Goal: Task Accomplishment & Management: Use online tool/utility

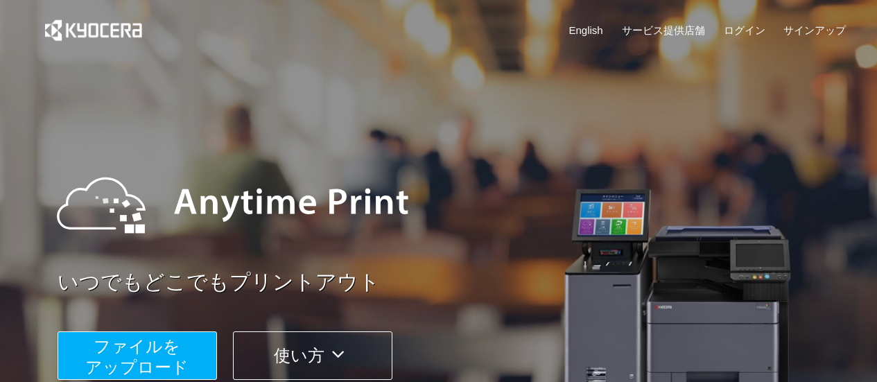
scroll to position [111, 0]
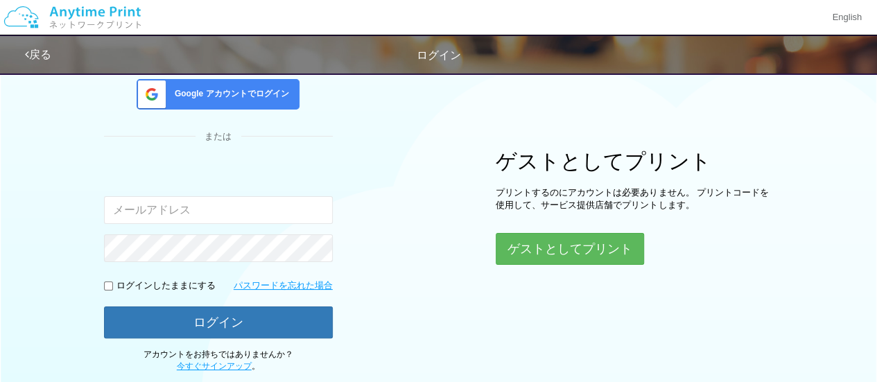
click at [266, 196] on input "email" at bounding box center [218, 210] width 229 height 28
click at [238, 196] on input "email" at bounding box center [218, 210] width 229 height 28
type input "[EMAIL_ADDRESS][DOMAIN_NAME]"
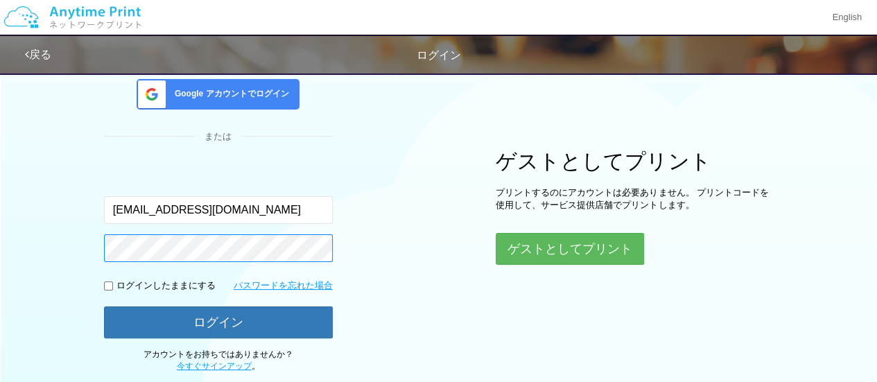
scroll to position [108, 0]
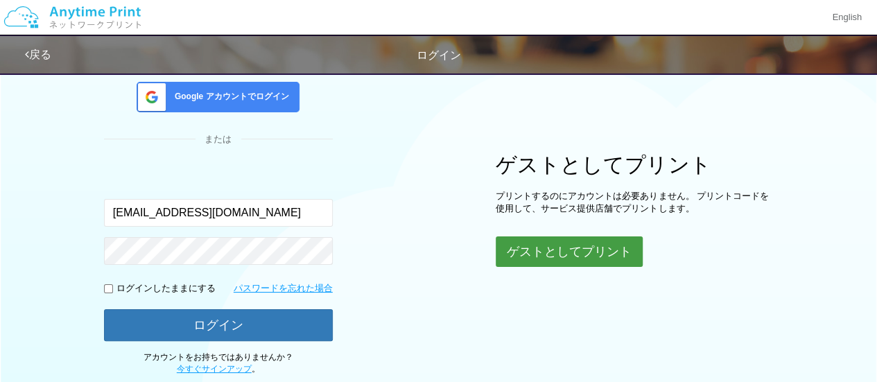
click at [558, 258] on button "ゲストとしてプリント" at bounding box center [568, 251] width 147 height 30
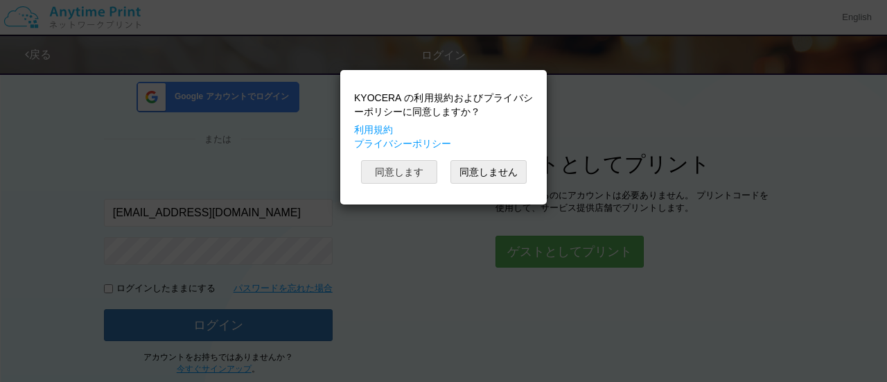
click at [424, 167] on button "同意します" at bounding box center [399, 172] width 76 height 24
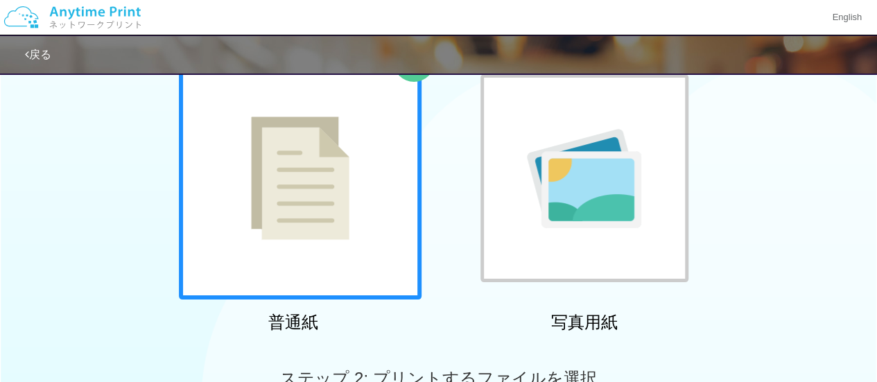
click at [360, 224] on div at bounding box center [300, 178] width 243 height 243
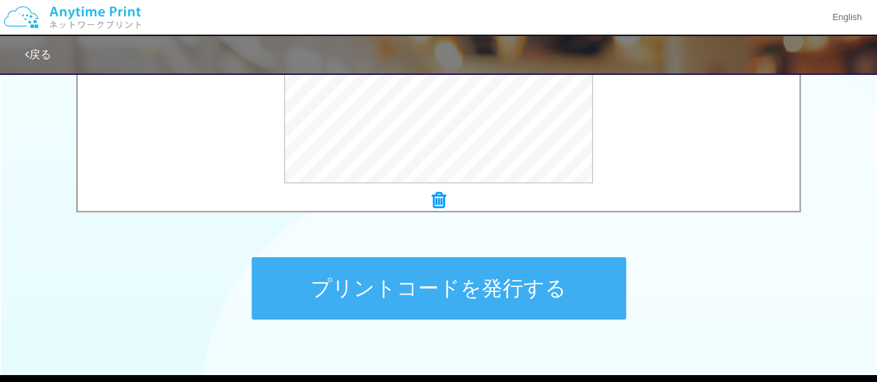
scroll to position [594, 0]
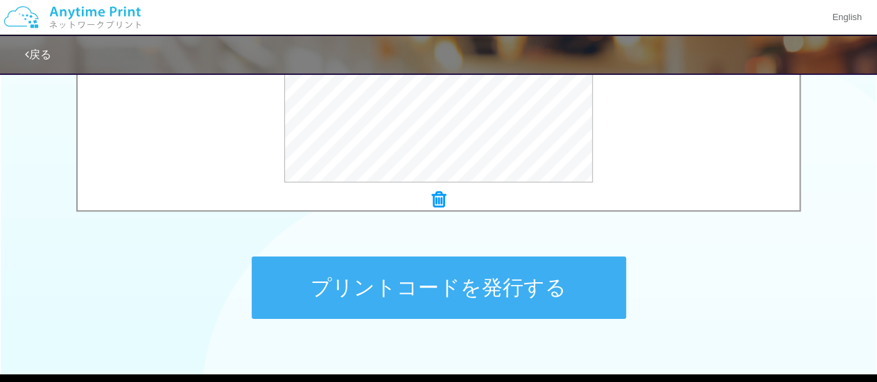
click at [565, 289] on button "プリントコードを発行する" at bounding box center [439, 287] width 374 height 62
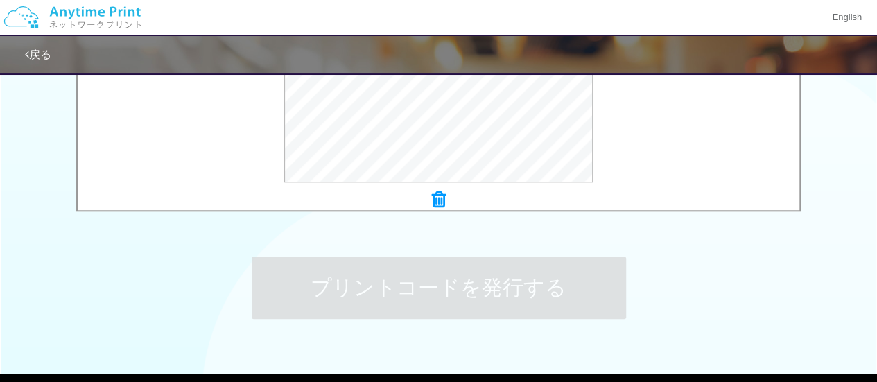
scroll to position [0, 0]
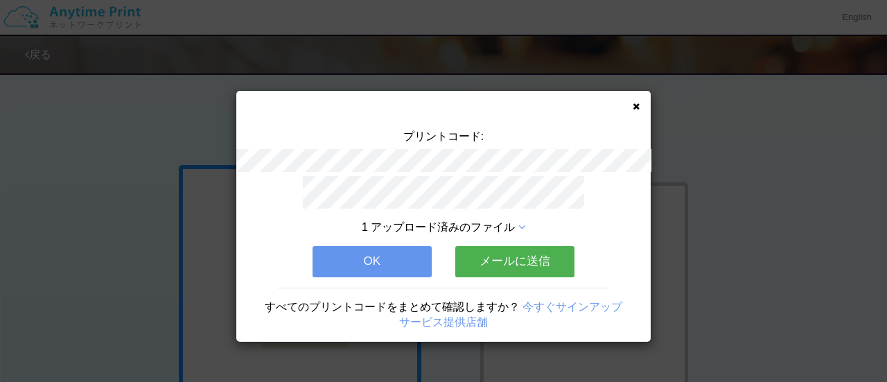
click at [497, 247] on button "メールに送信" at bounding box center [514, 261] width 119 height 30
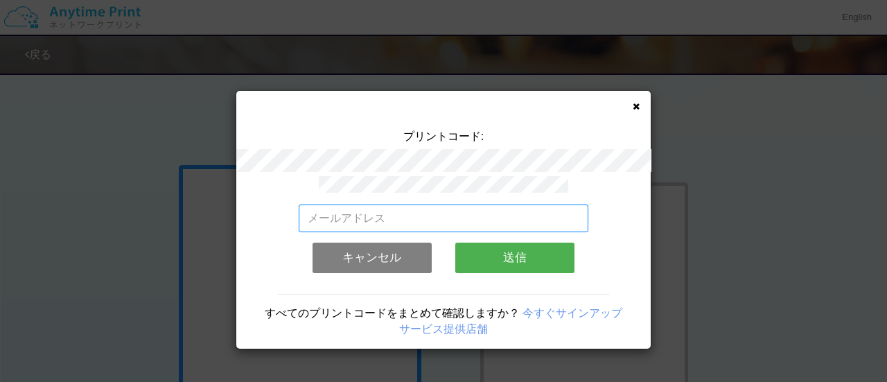
click at [470, 220] on input "email" at bounding box center [444, 218] width 290 height 28
click at [457, 216] on input "email" at bounding box center [444, 218] width 290 height 28
type input "[EMAIL_ADDRESS][DOMAIN_NAME]"
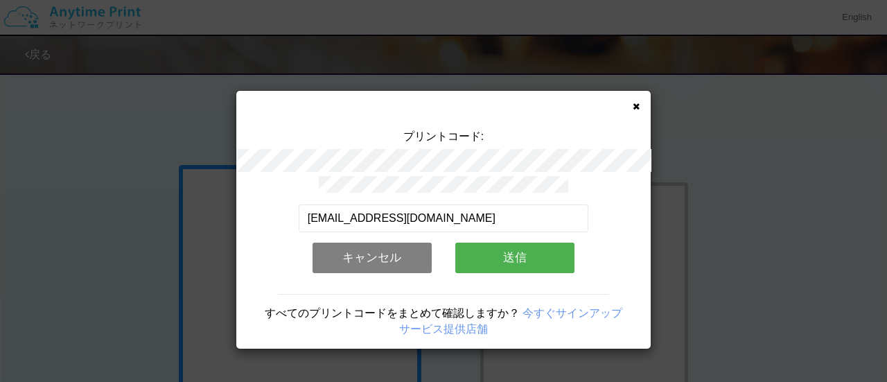
click at [531, 255] on button "送信" at bounding box center [514, 258] width 119 height 30
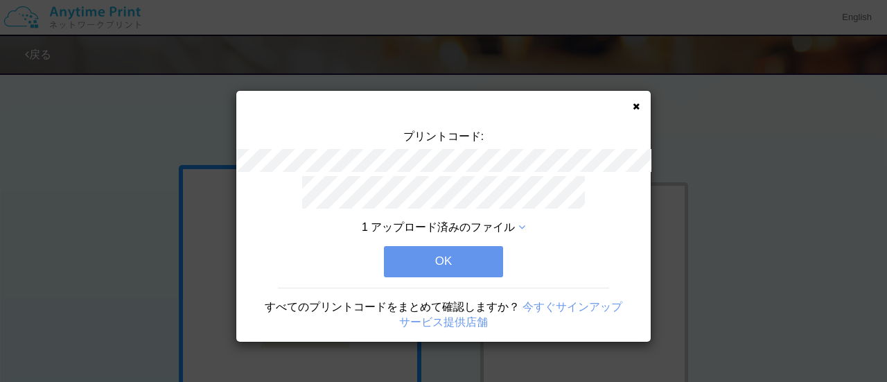
click at [420, 263] on button "OK" at bounding box center [443, 261] width 119 height 30
